Goal: Task Accomplishment & Management: Complete application form

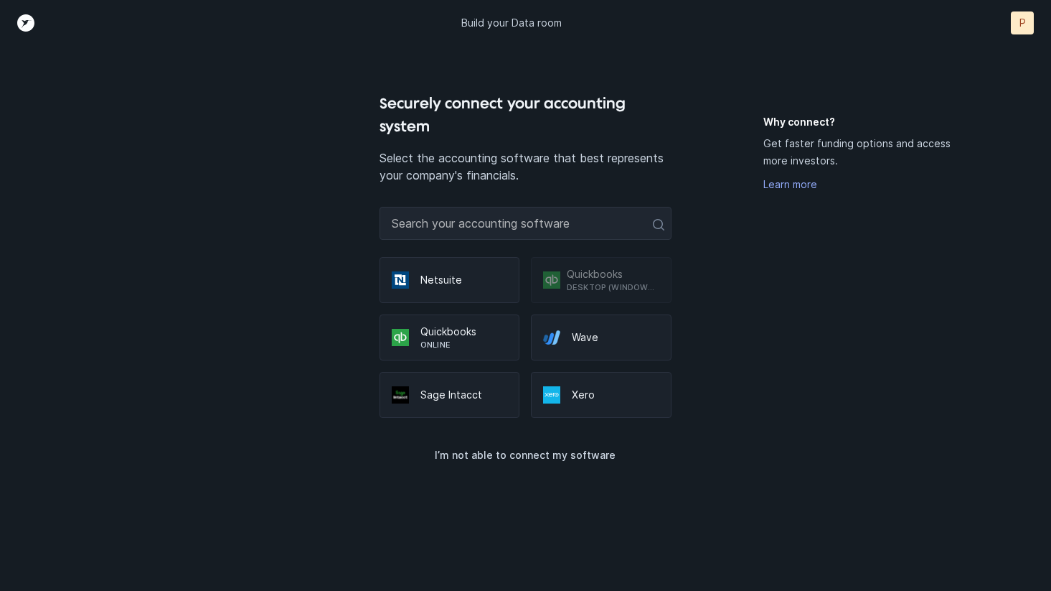
click at [449, 329] on p "Quickbooks" at bounding box center [464, 331] width 87 height 14
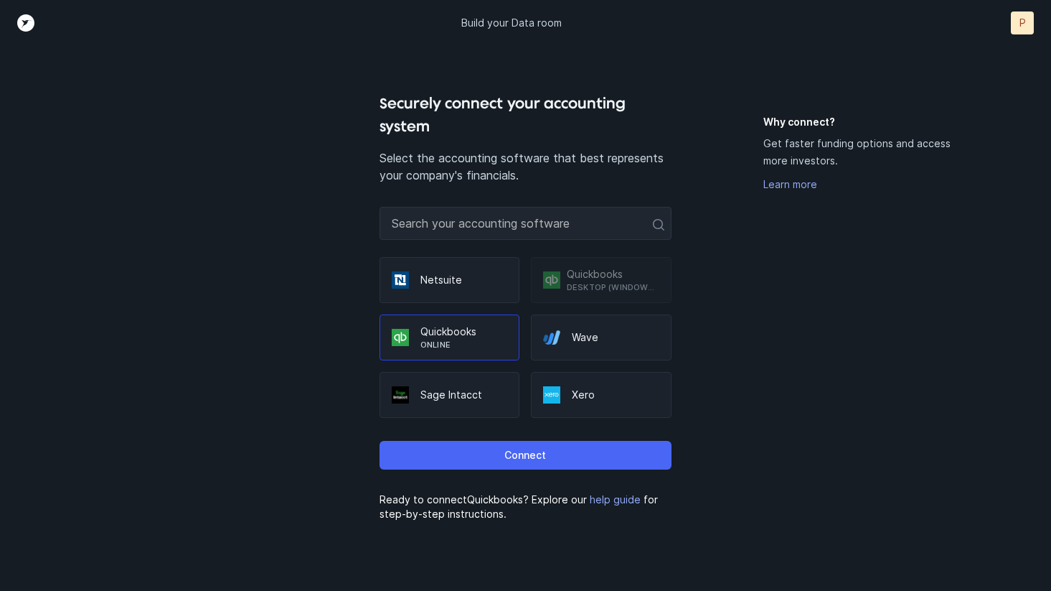
click at [517, 456] on p "Connect" at bounding box center [526, 454] width 42 height 17
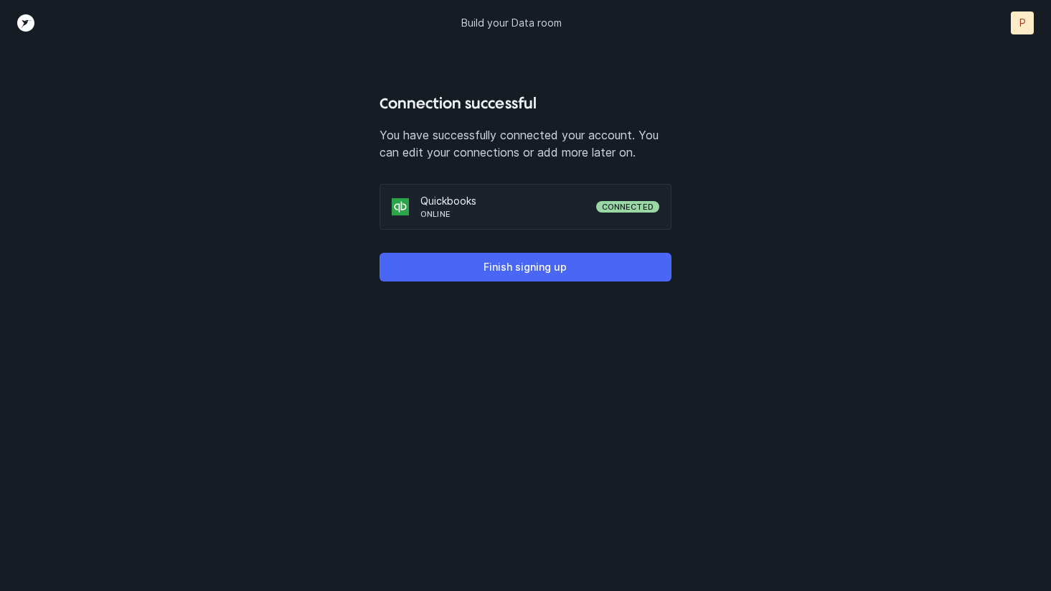
click at [535, 271] on p "Finish signing up" at bounding box center [525, 266] width 83 height 17
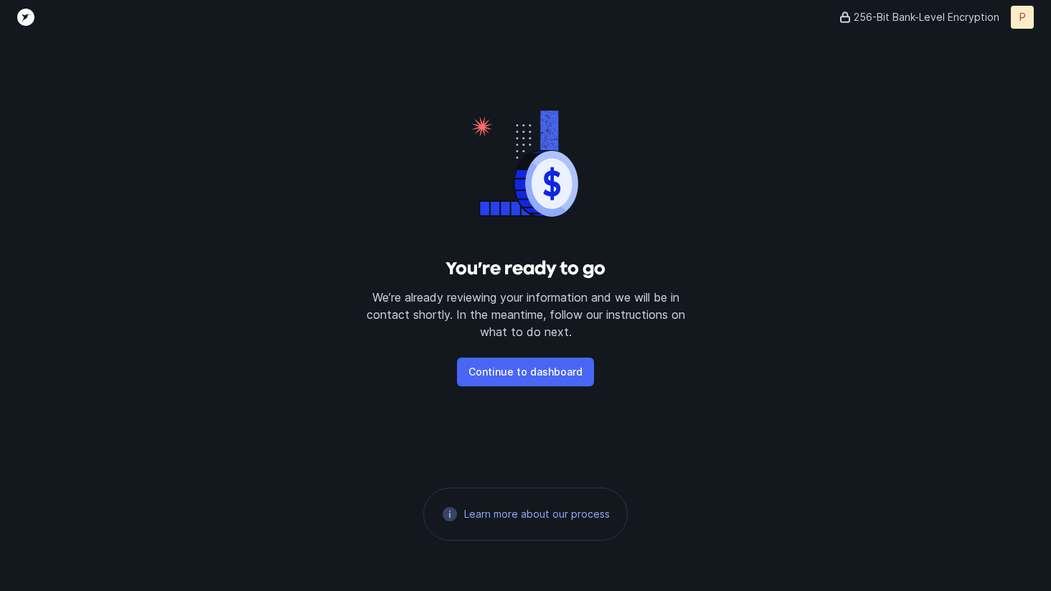
click at [549, 368] on p "Continue to dashboard" at bounding box center [526, 371] width 114 height 17
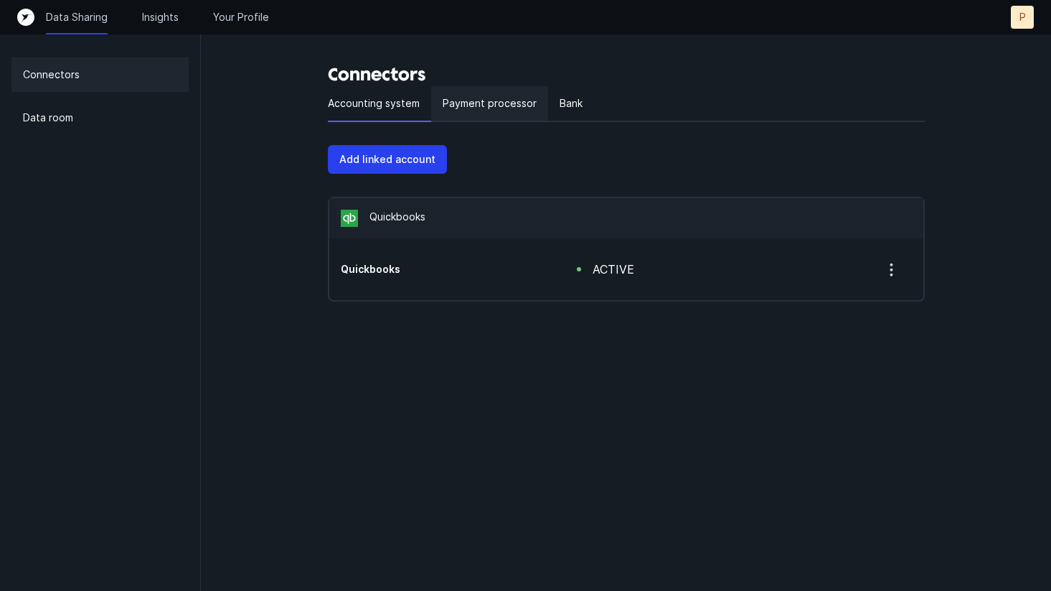
click at [515, 104] on p "Payment processor" at bounding box center [490, 103] width 94 height 17
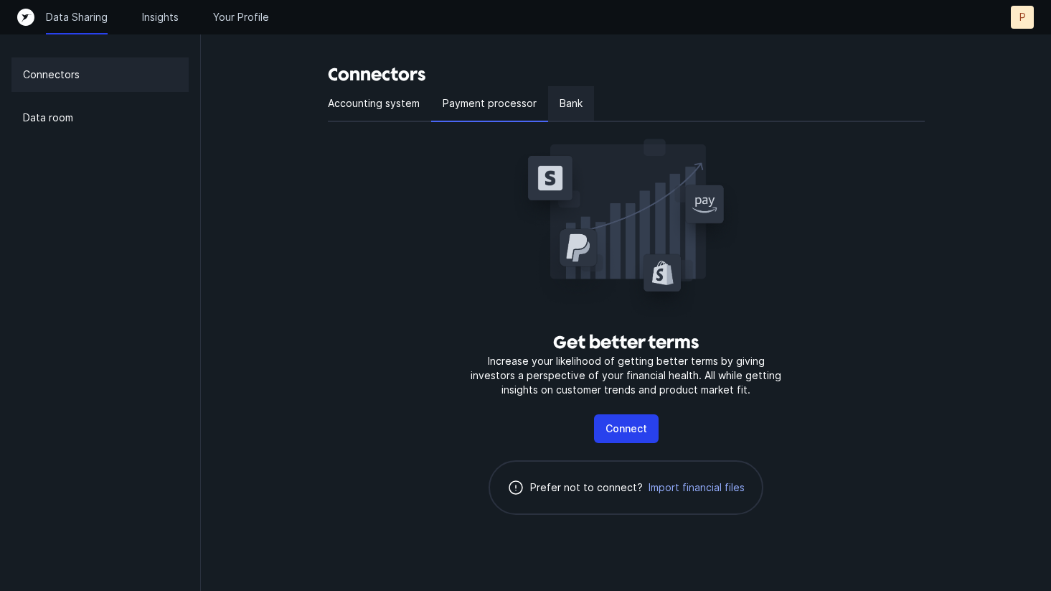
click at [570, 109] on p "Bank" at bounding box center [571, 103] width 23 height 17
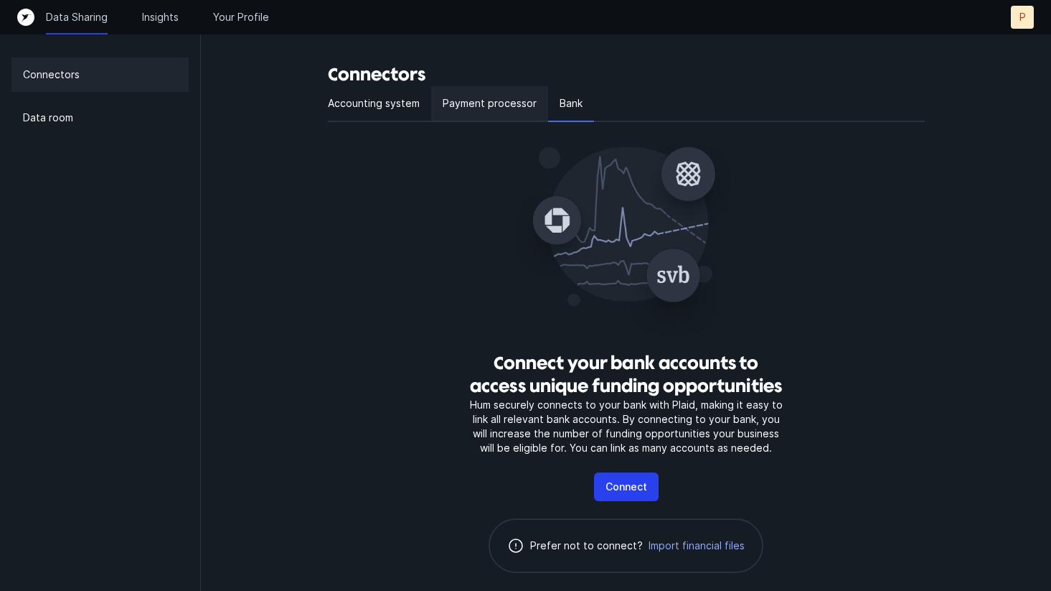
click at [507, 103] on p "Payment processor" at bounding box center [490, 103] width 94 height 17
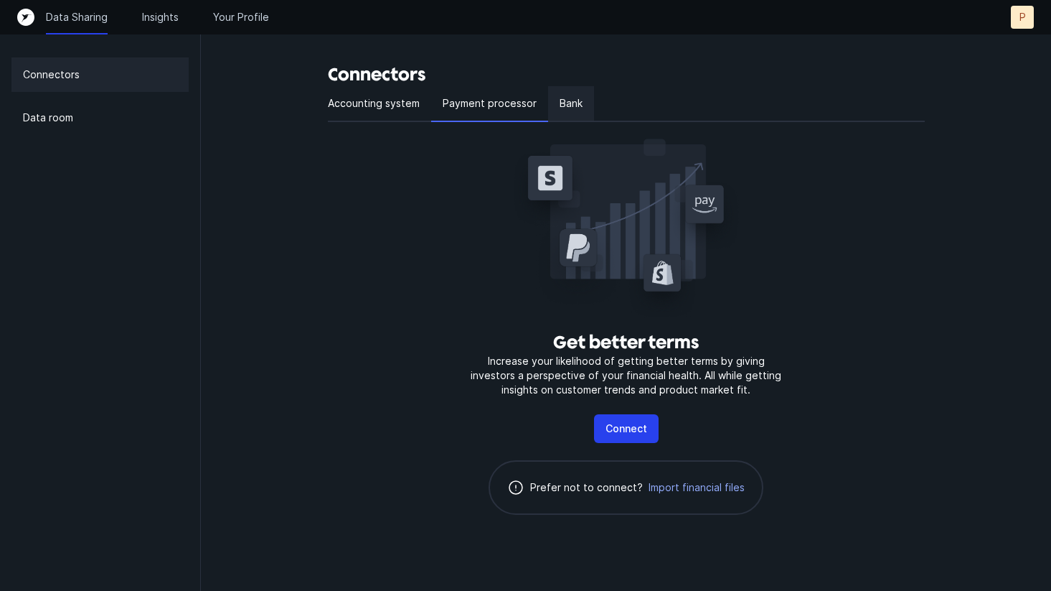
click at [571, 100] on p "Bank" at bounding box center [571, 103] width 23 height 17
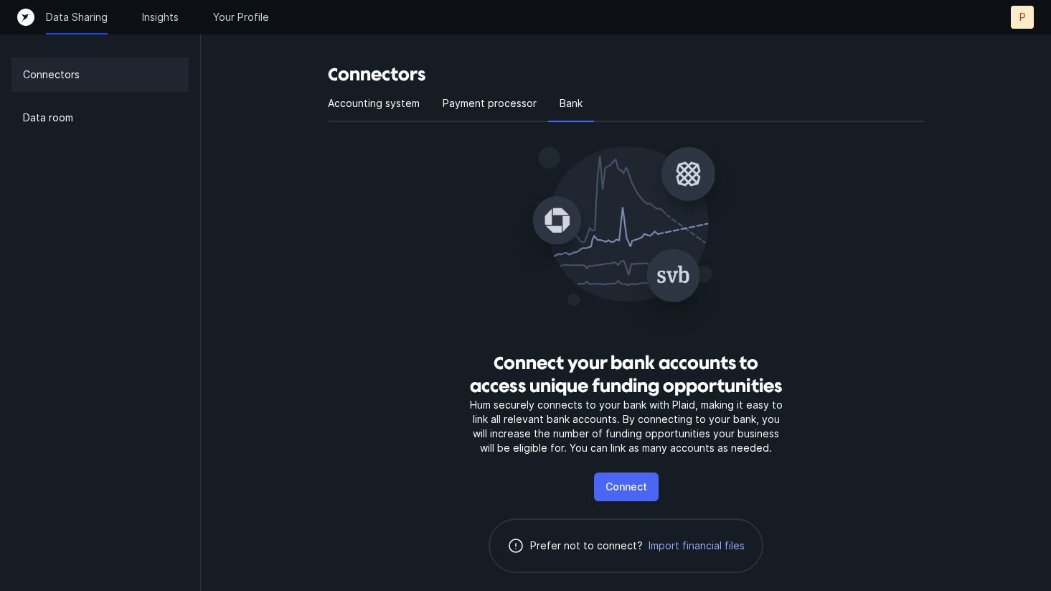
click at [627, 485] on p "Connect" at bounding box center [627, 486] width 42 height 17
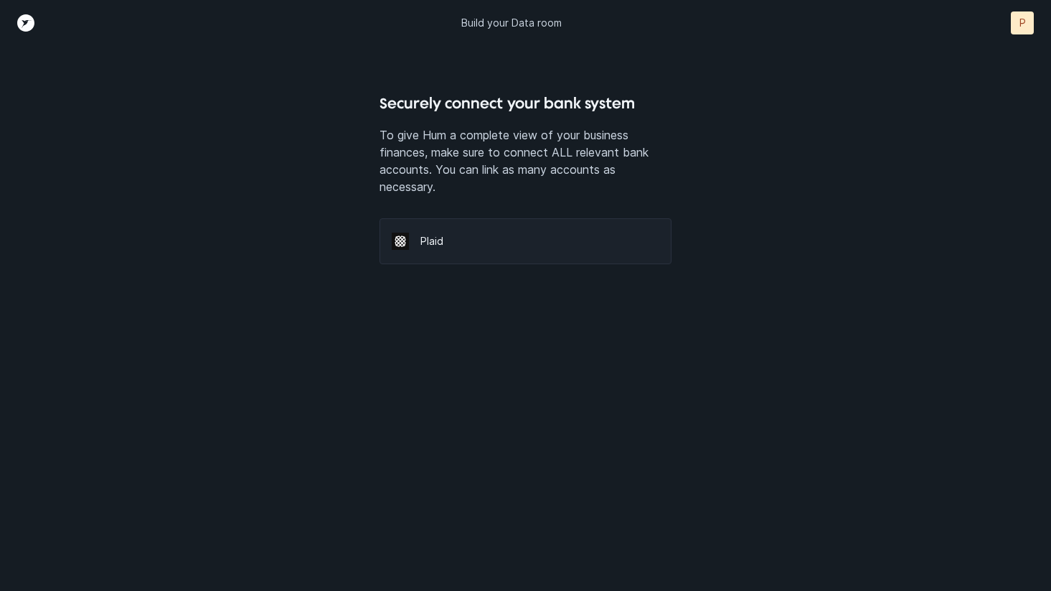
click at [442, 242] on p "Plaid" at bounding box center [540, 241] width 239 height 14
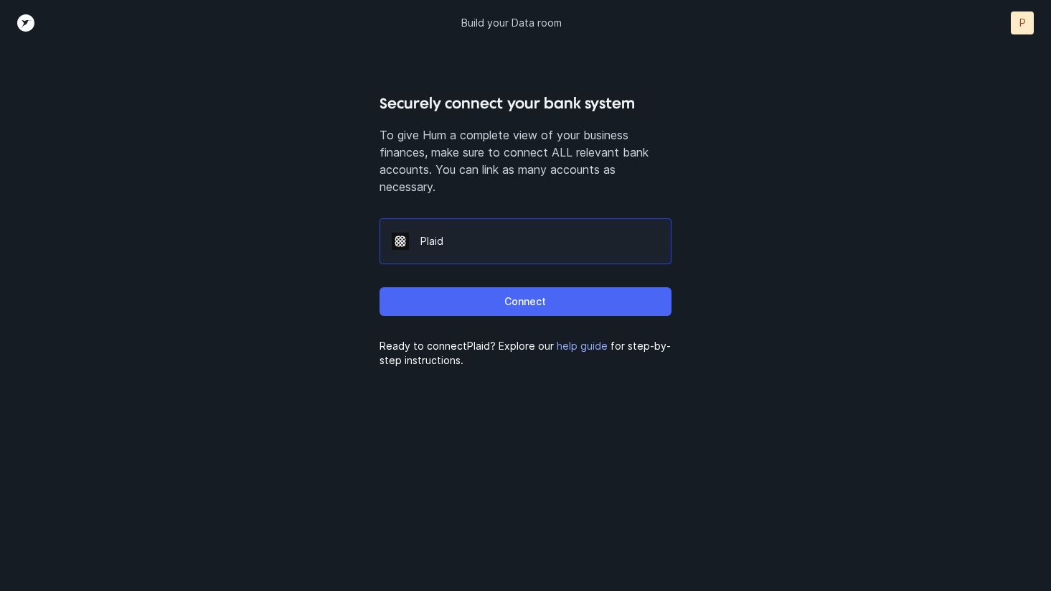
click at [486, 304] on button "Connect" at bounding box center [526, 301] width 292 height 29
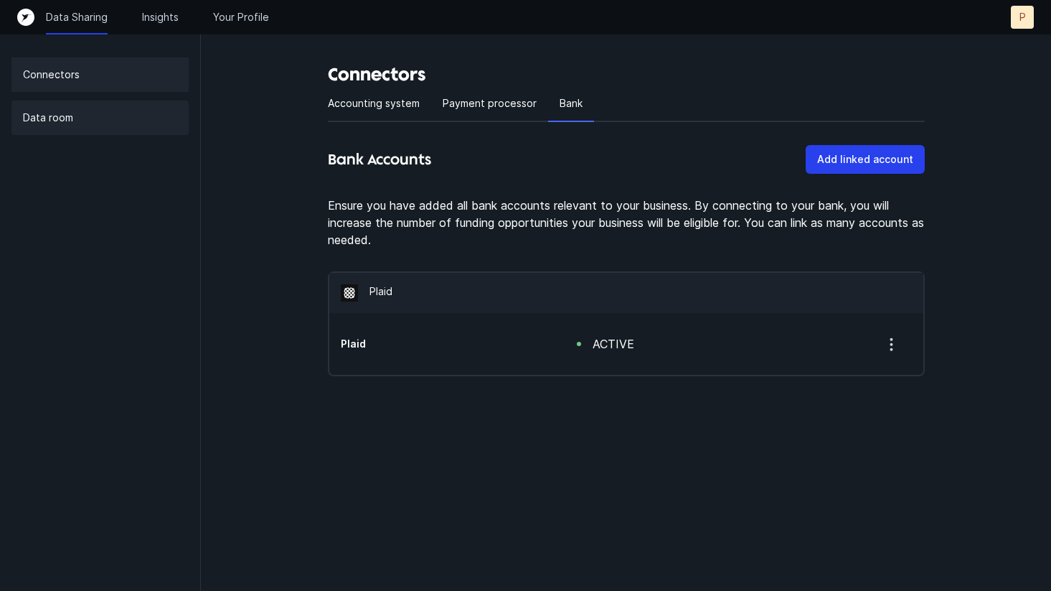
click at [55, 121] on p "Data room" at bounding box center [48, 117] width 50 height 17
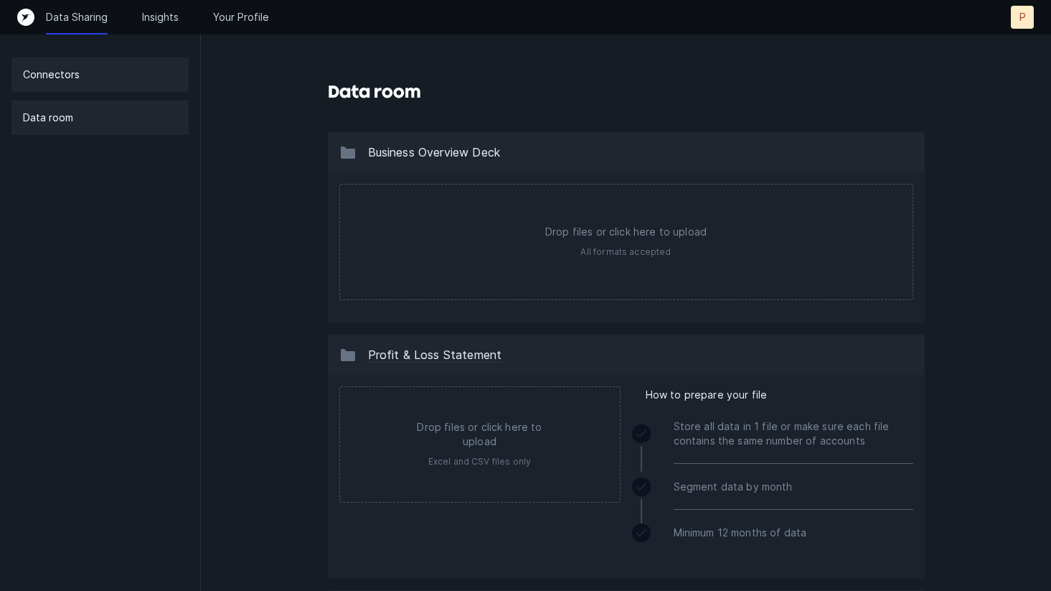
click at [61, 70] on p "Connectors" at bounding box center [51, 74] width 57 height 17
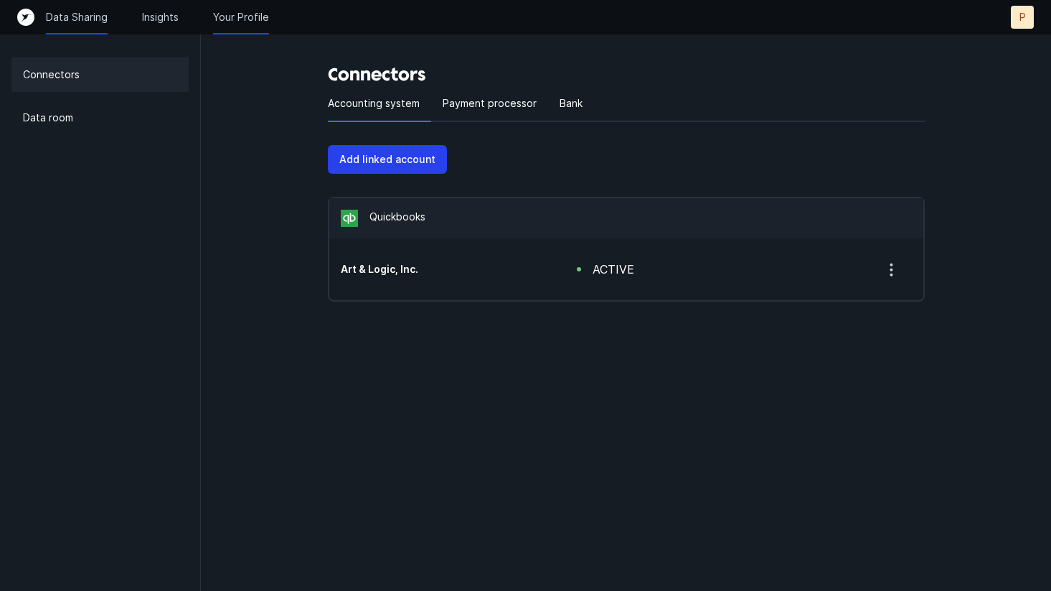
click at [258, 22] on p "Your Profile" at bounding box center [241, 17] width 56 height 14
click at [251, 10] on p "Your Profile" at bounding box center [241, 17] width 56 height 14
